Goal: Use online tool/utility: Utilize a website feature to perform a specific function

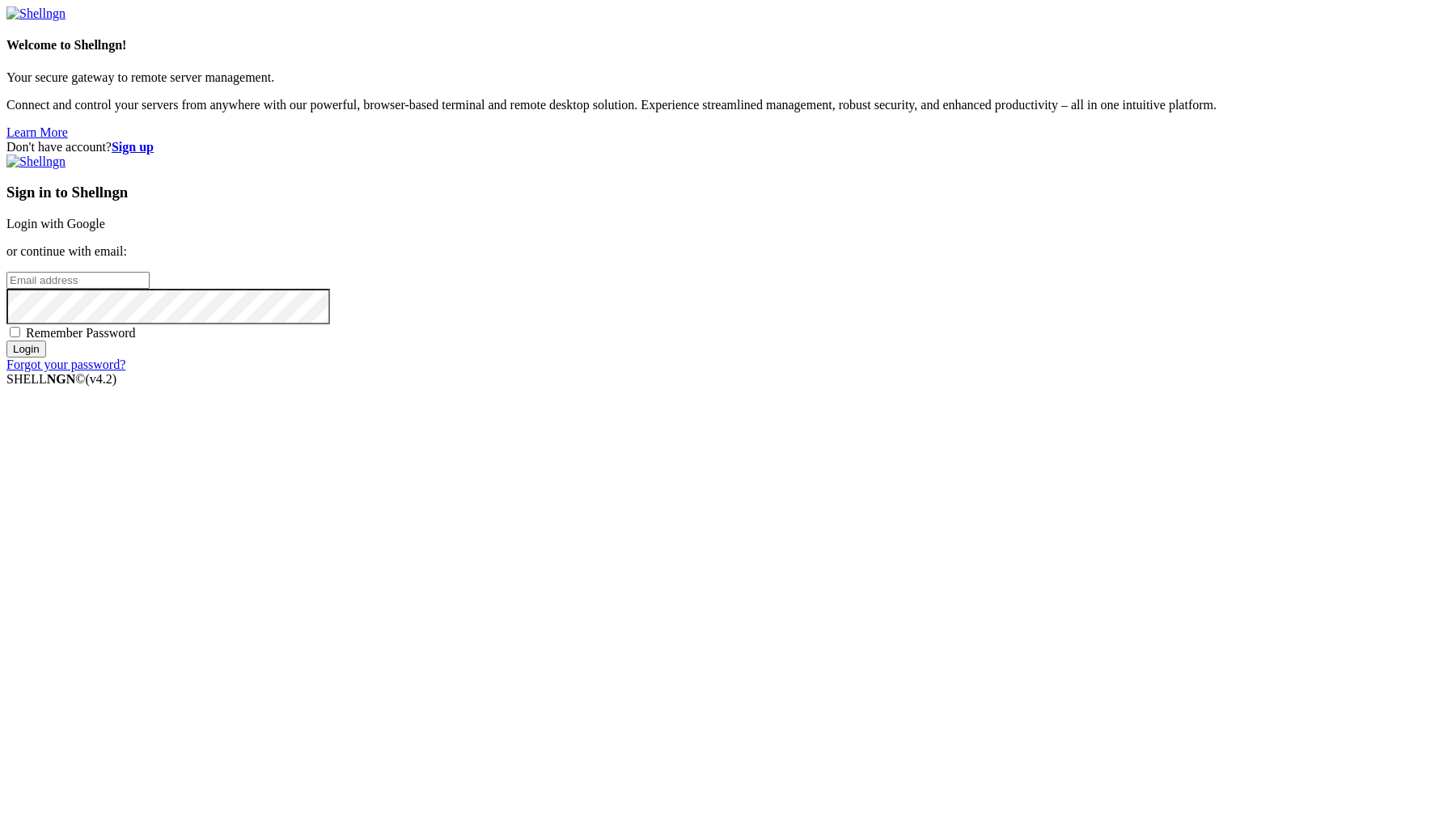
type input "[PERSON_NAME][EMAIL_ADDRESS][DOMAIN_NAME]"
click at [46, 357] on input "Login" at bounding box center [26, 349] width 40 height 17
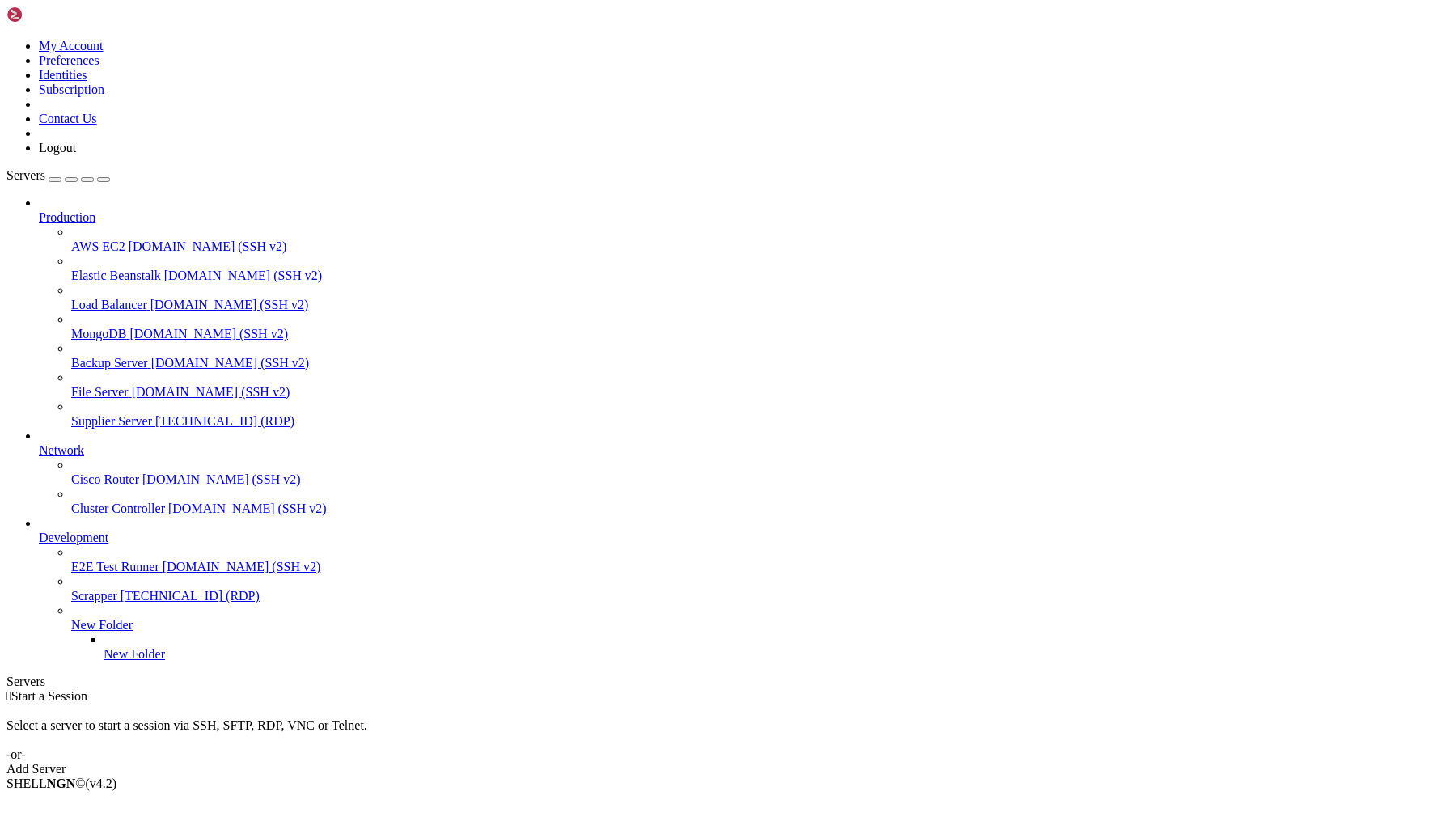
click at [155, 414] on span "[TECHNICAL_ID] (RDP)" at bounding box center [225, 420] width 139 height 14
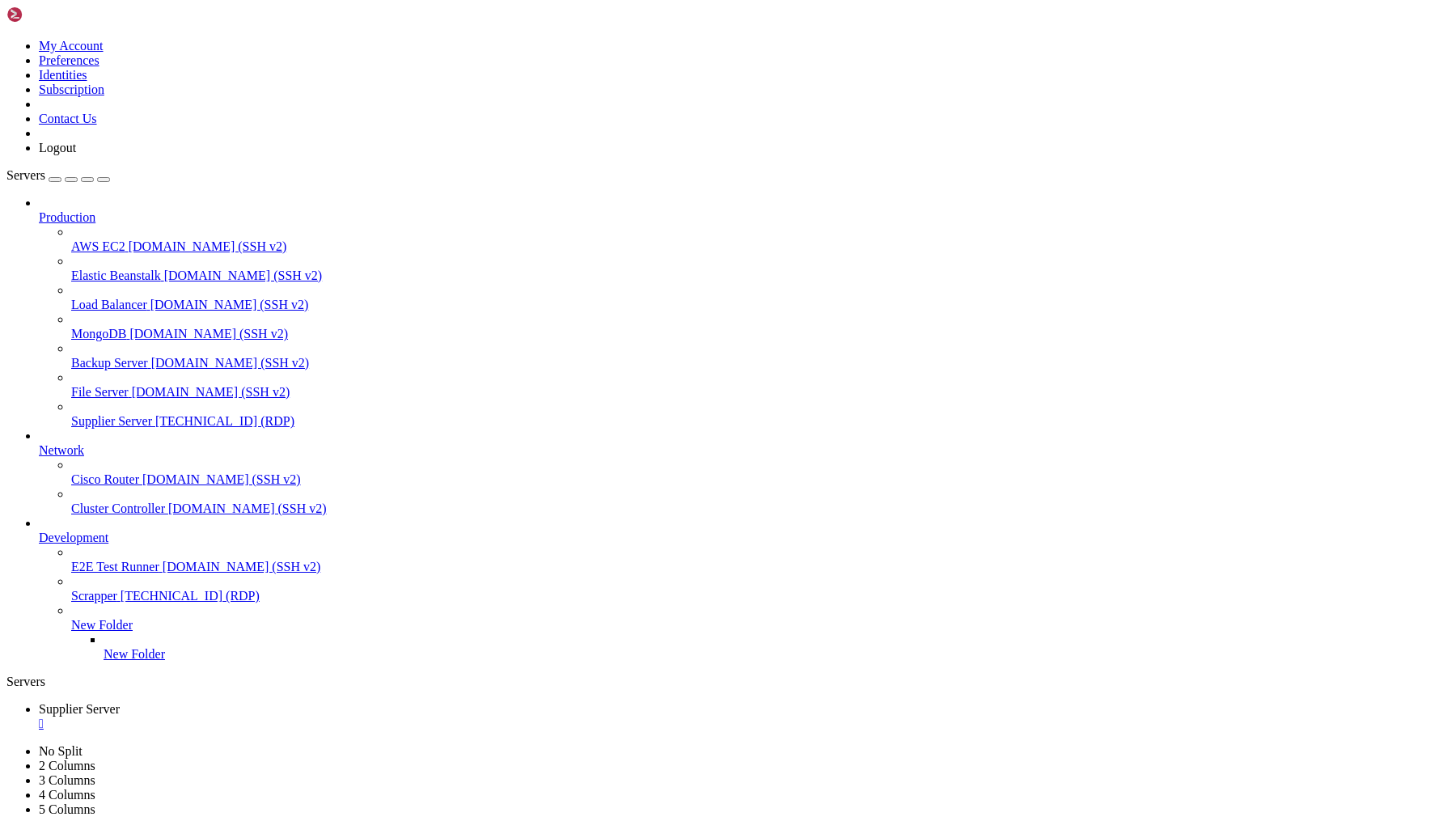
drag, startPoint x: 360, startPoint y: 1287, endPoint x: 471, endPoint y: 1287, distance: 111.0
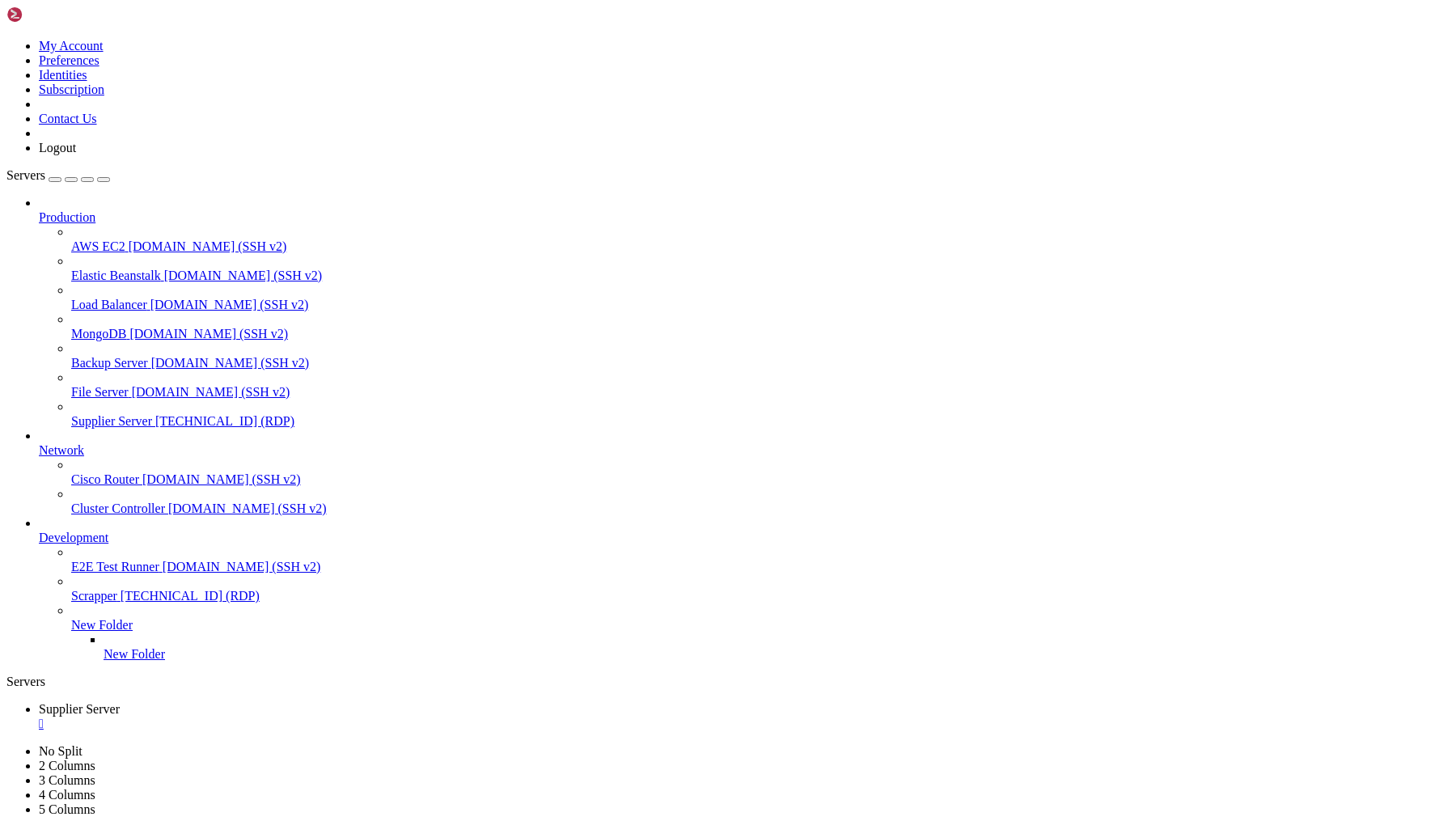
click at [326, 716] on div "" at bounding box center [744, 723] width 1411 height 14
